Goal: Transaction & Acquisition: Book appointment/travel/reservation

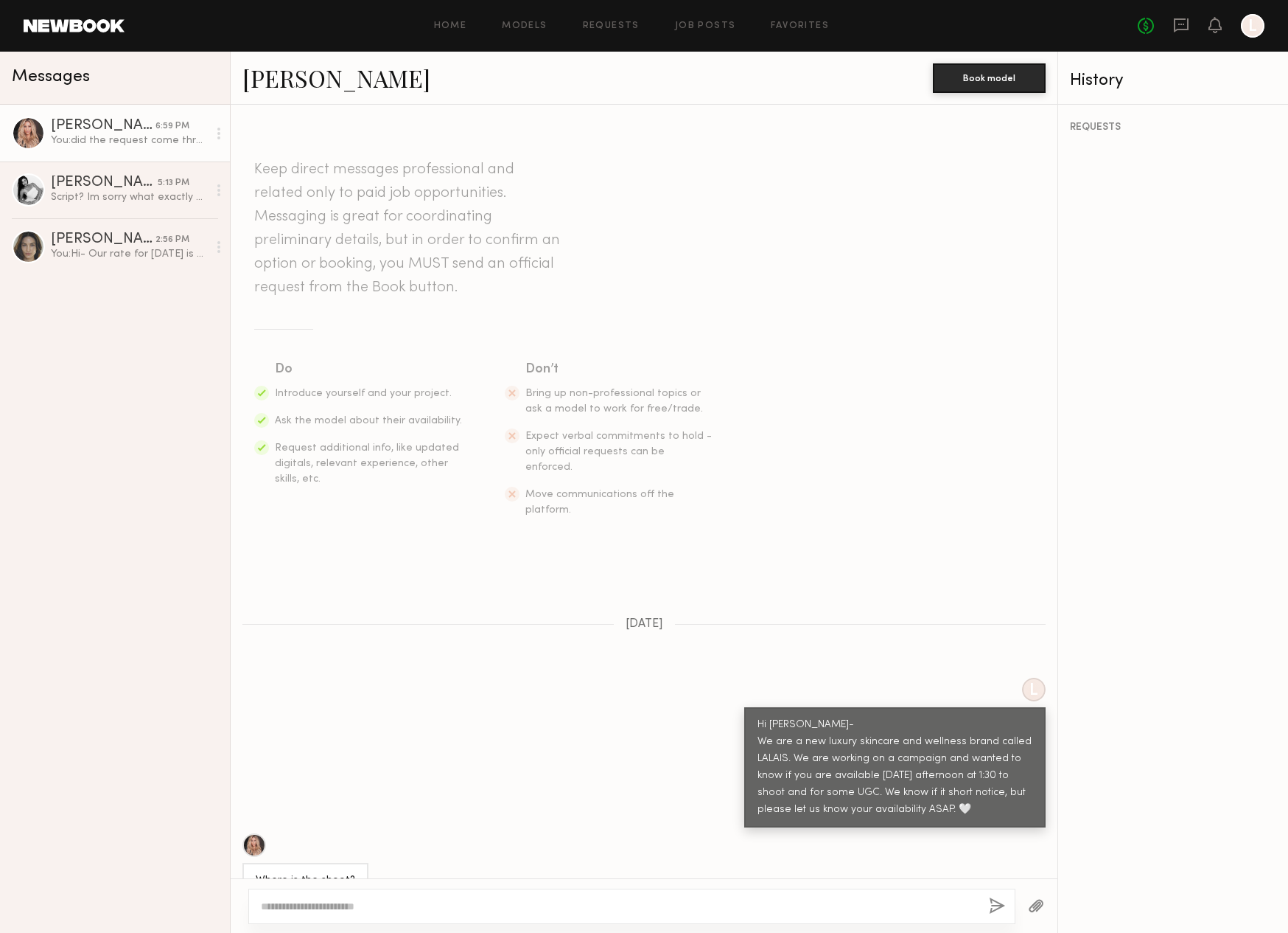
scroll to position [869, 0]
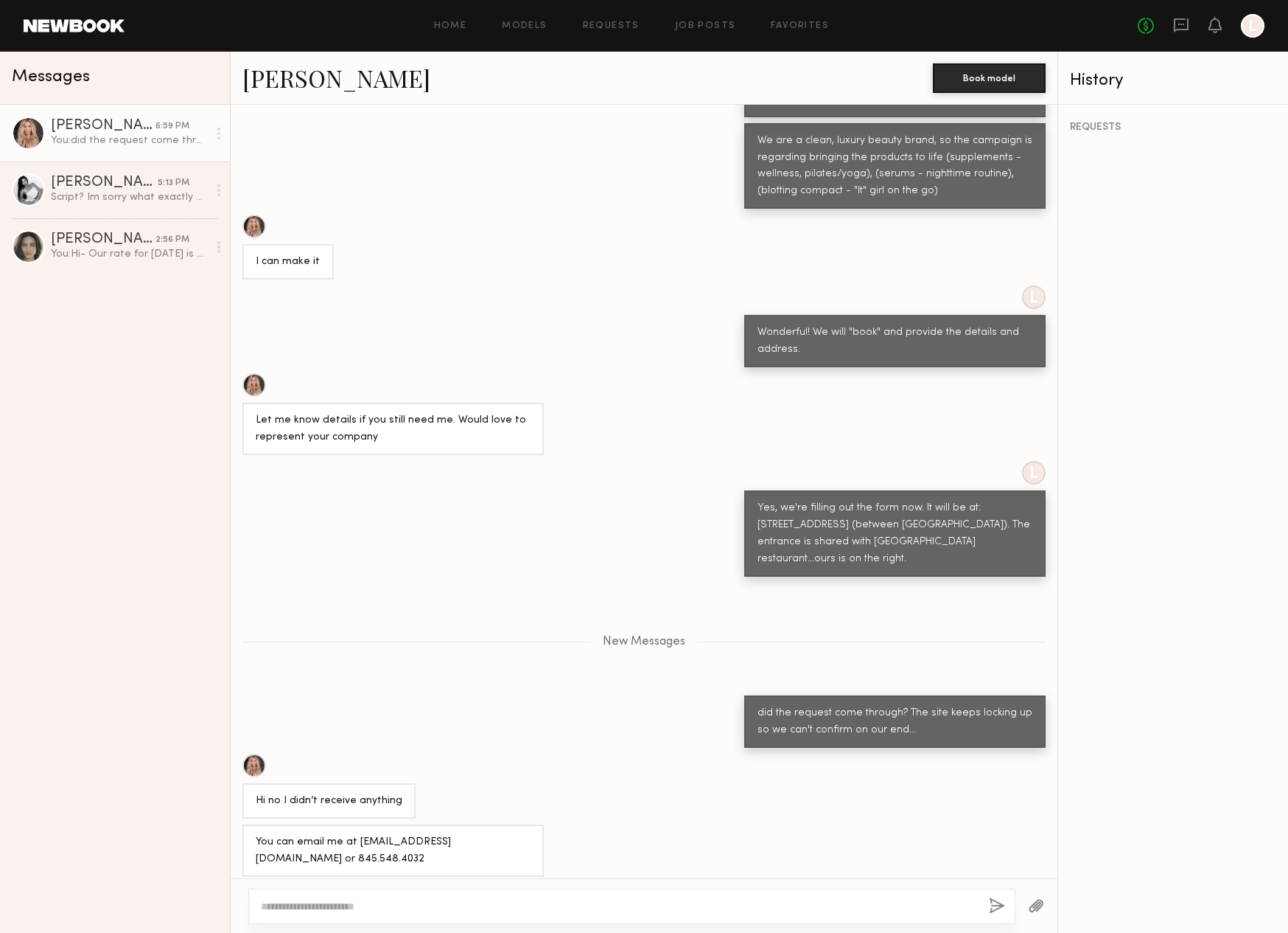
click at [85, 123] on div "Jaime Y." at bounding box center [103, 125] width 105 height 14
click at [294, 83] on link "Jaime Y." at bounding box center [337, 77] width 188 height 31
